Goal: Book appointment/travel/reservation

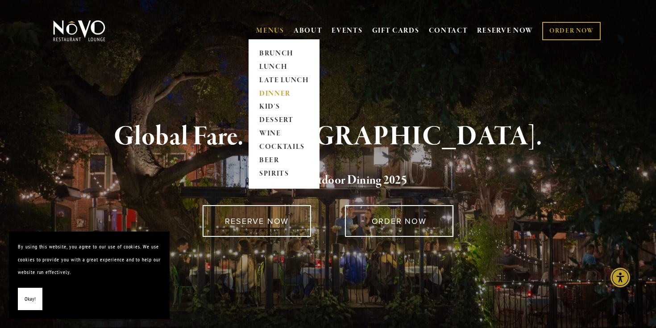
click at [267, 95] on link "DINNER" at bounding box center [284, 93] width 56 height 13
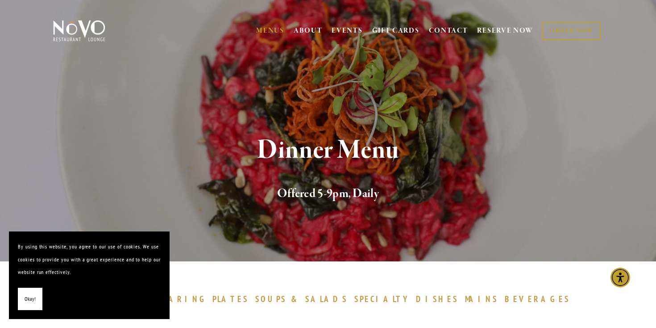
click at [27, 302] on span "Okay!" at bounding box center [30, 298] width 11 height 13
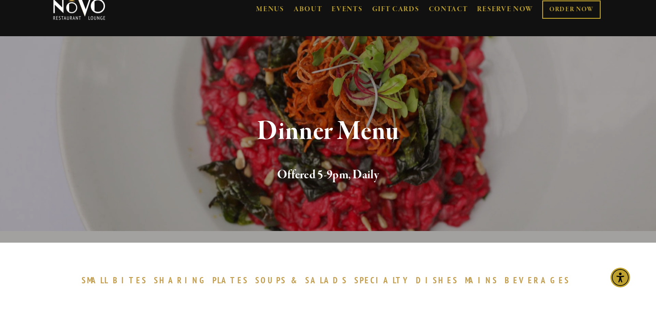
scroll to position [33, 0]
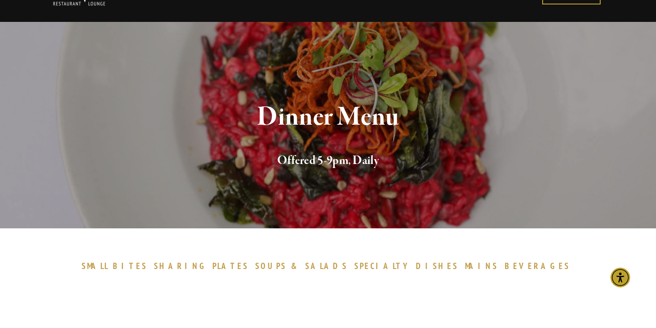
click at [505, 265] on span "BEVERAGES" at bounding box center [537, 265] width 65 height 11
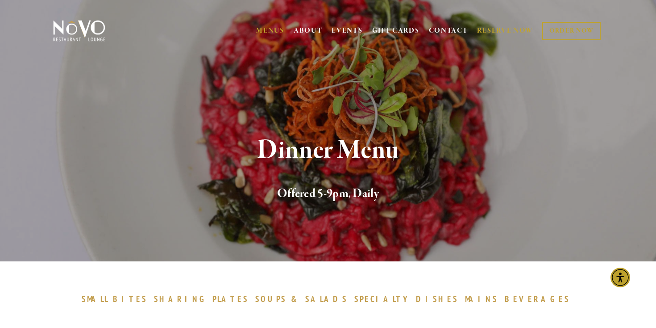
click at [491, 33] on link "RESERVE NOW" at bounding box center [505, 30] width 56 height 17
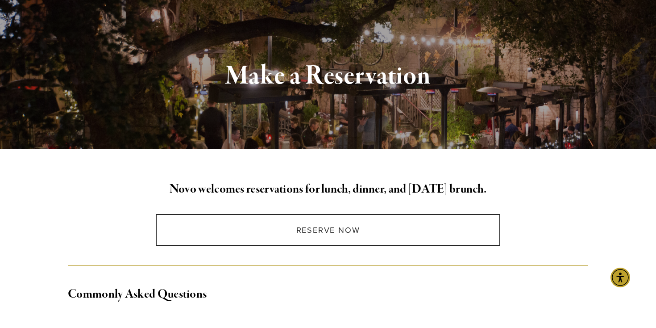
scroll to position [75, 0]
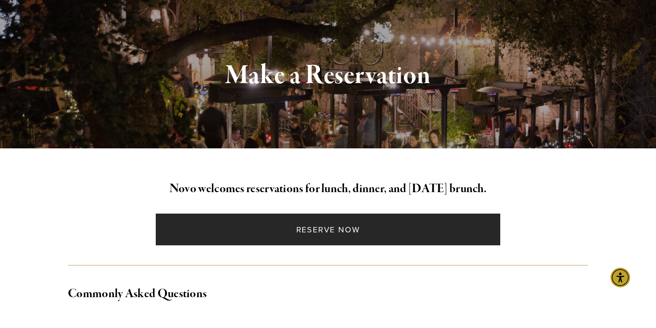
click at [344, 236] on link "Reserve Now" at bounding box center [328, 229] width 344 height 32
